Goal: Information Seeking & Learning: Learn about a topic

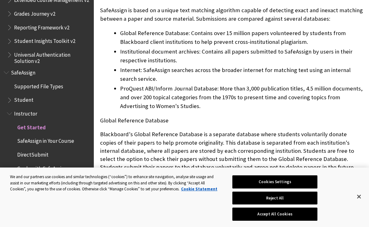
scroll to position [727, 0]
click at [30, 136] on span "SafeAssign in Your Course" at bounding box center [45, 140] width 57 height 8
click at [25, 136] on span "SafeAssign in Your Course" at bounding box center [48, 140] width 62 height 8
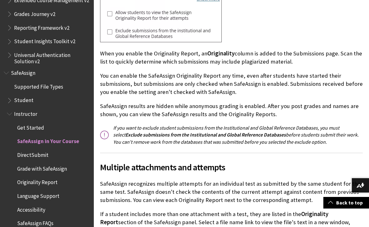
scroll to position [548, 0]
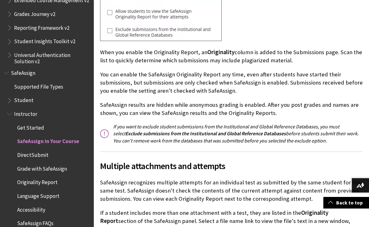
click at [76, 150] on span "DirectSubmit" at bounding box center [50, 155] width 80 height 11
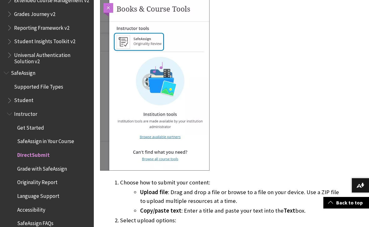
scroll to position [408, 0]
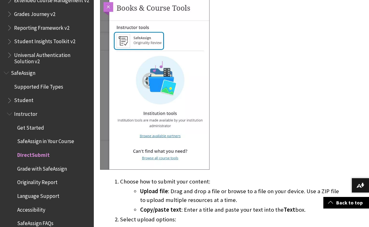
click at [68, 161] on ul "Get Started SafeAssign in Your Course DirectSubmit Grade with SafeAssign Origin…" at bounding box center [48, 175] width 83 height 106
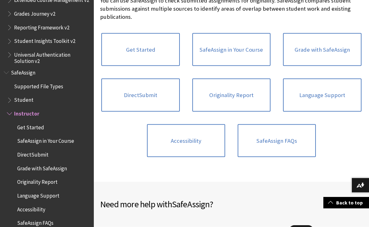
scroll to position [153, 0]
click at [70, 95] on span "Student" at bounding box center [48, 100] width 83 height 11
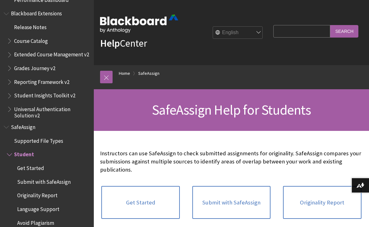
scroll to position [667, 0]
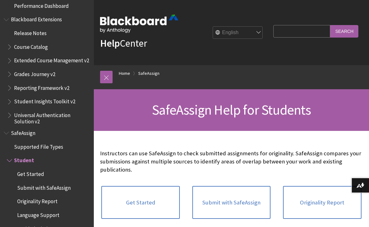
click at [77, 142] on span "Supported File Types" at bounding box center [48, 147] width 83 height 11
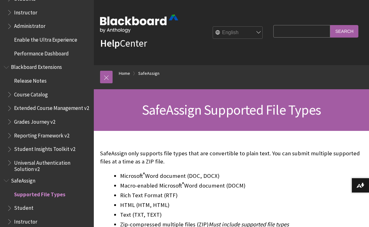
click at [81, 62] on span "Blackboard Extensions" at bounding box center [47, 67] width 86 height 11
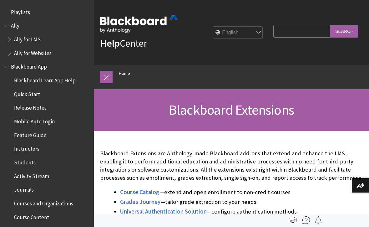
scroll to position [619, 0]
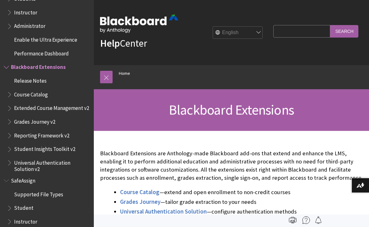
click at [46, 75] on span "Release Notes" at bounding box center [48, 80] width 83 height 11
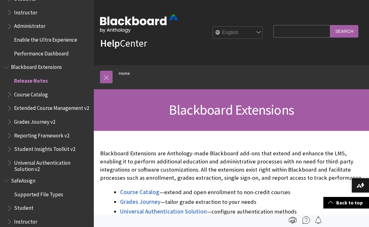
scroll to position [237, 0]
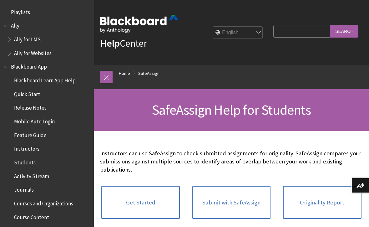
scroll to position [700, 0]
